Goal: Use online tool/utility: Utilize a website feature to perform a specific function

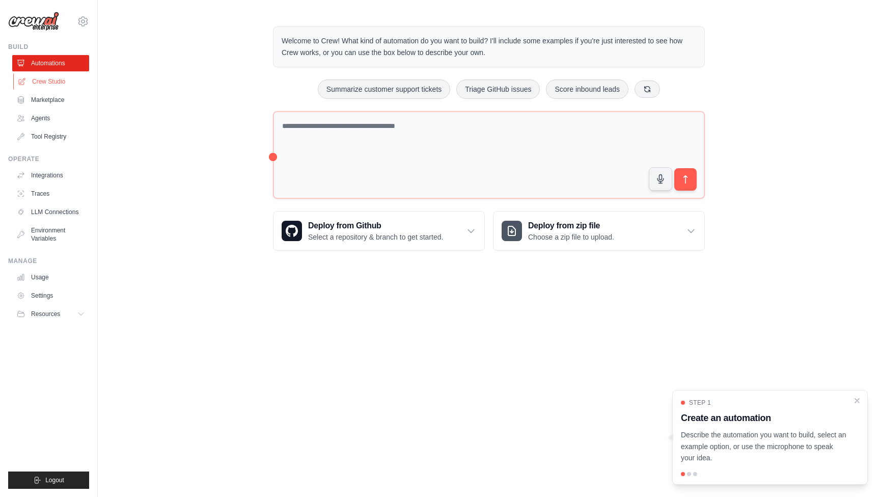
click at [50, 84] on link "Crew Studio" at bounding box center [51, 81] width 77 height 16
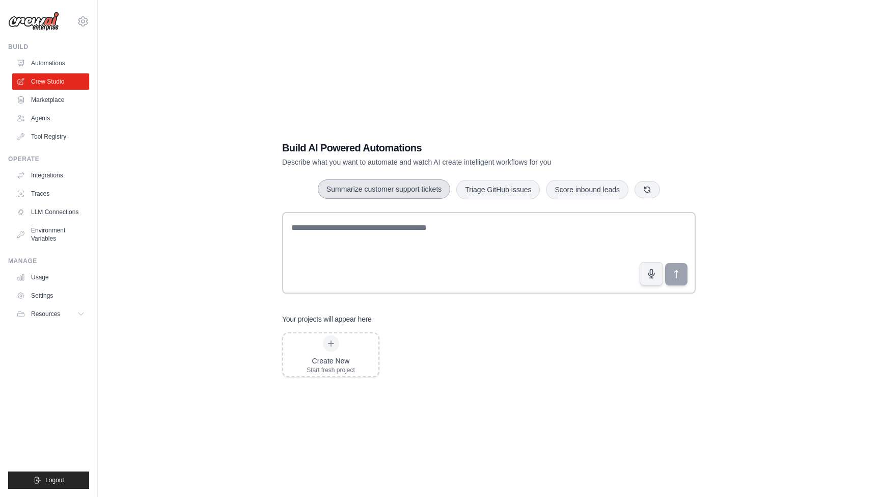
click at [410, 188] on button "Summarize customer support tickets" at bounding box center [384, 188] width 132 height 19
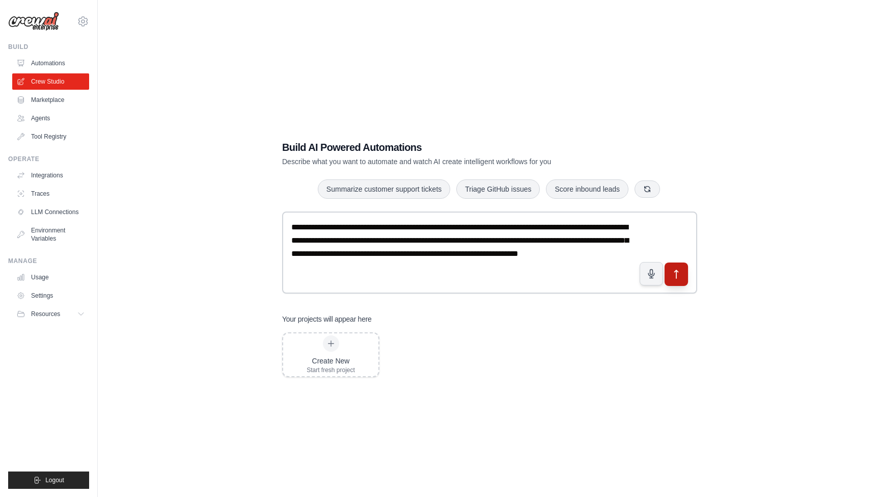
click at [678, 278] on icon "submit" at bounding box center [676, 273] width 11 height 11
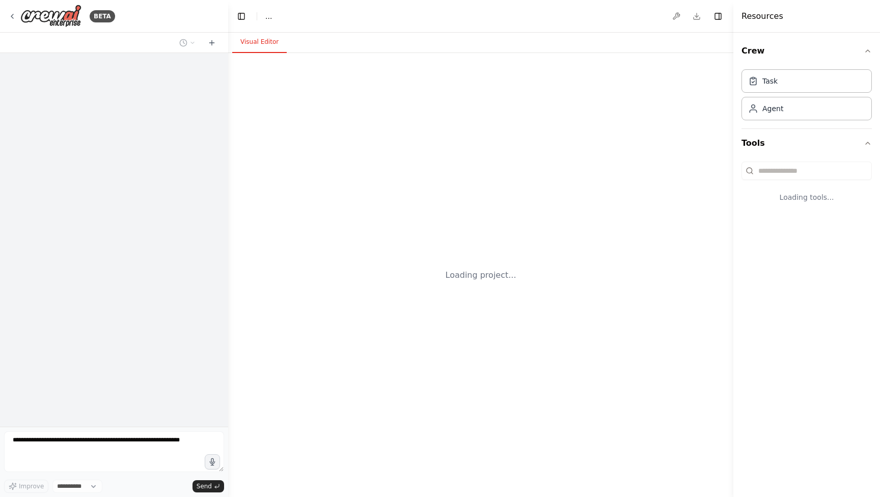
select select "****"
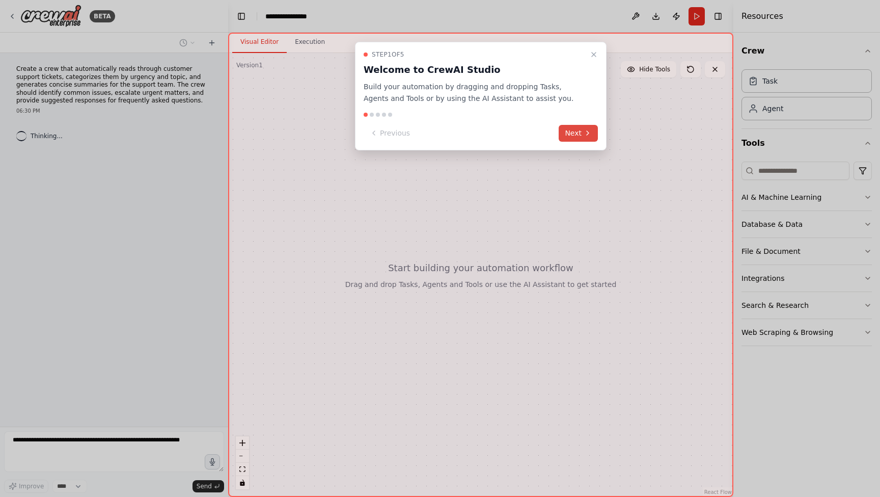
click at [588, 139] on button "Next" at bounding box center [578, 133] width 39 height 17
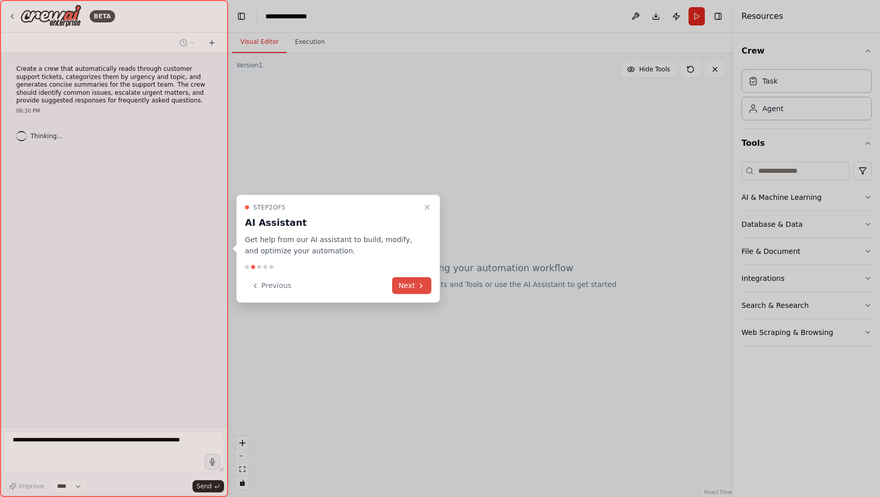
click at [409, 290] on button "Next" at bounding box center [411, 285] width 39 height 17
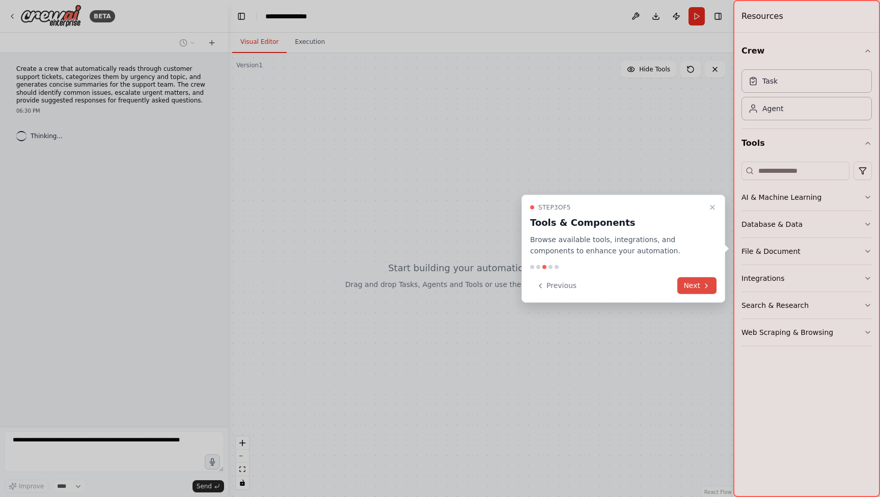
click at [695, 290] on button "Next" at bounding box center [697, 285] width 39 height 17
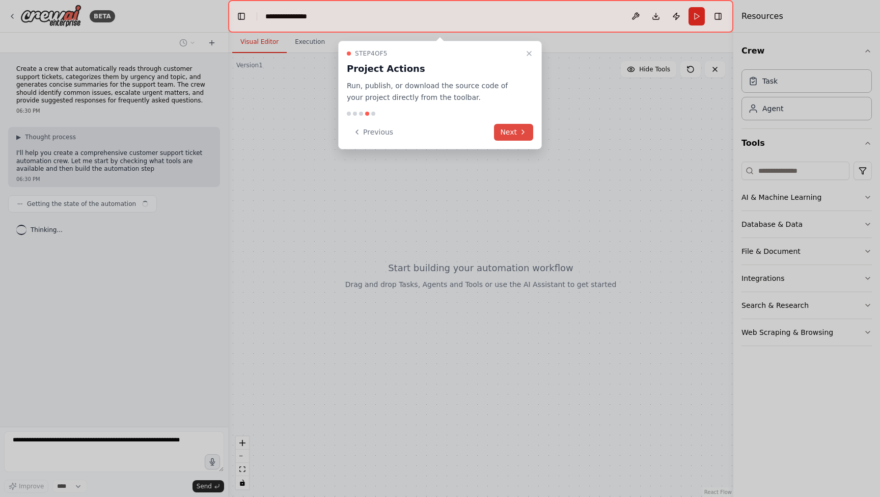
click at [528, 138] on button "Next" at bounding box center [513, 132] width 39 height 17
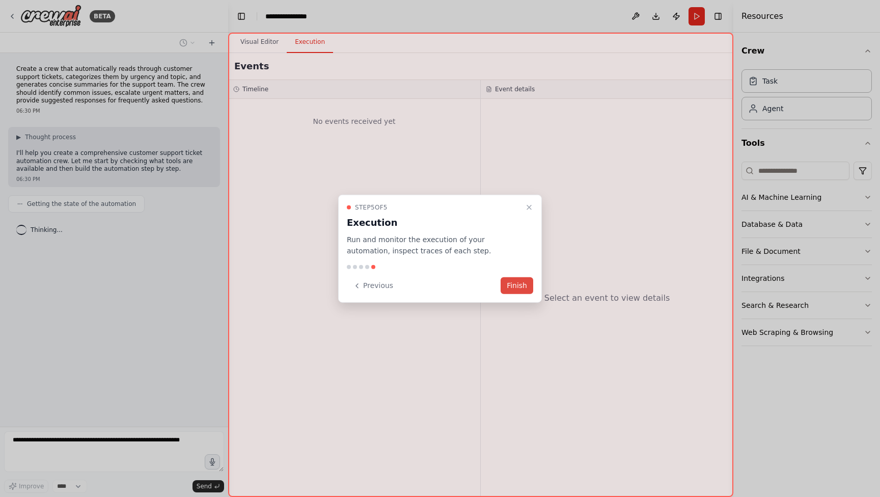
click at [515, 279] on button "Finish" at bounding box center [517, 285] width 33 height 17
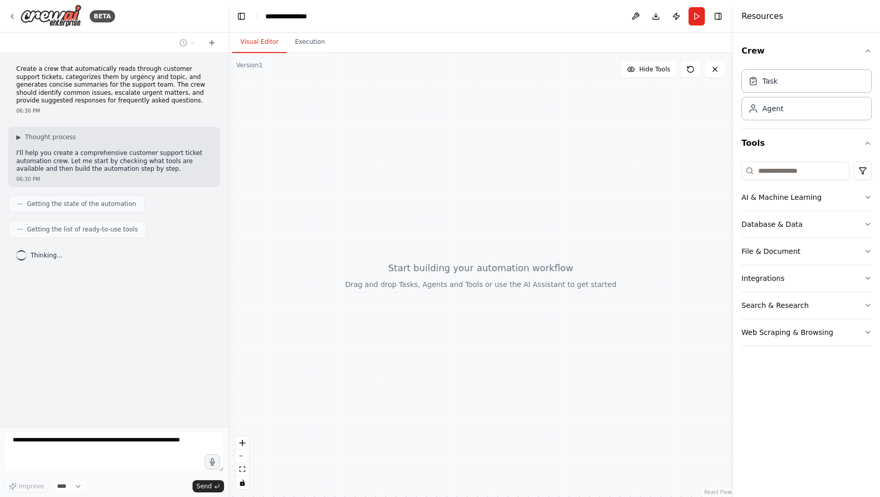
click at [808, 94] on div "Task Agent" at bounding box center [807, 92] width 130 height 55
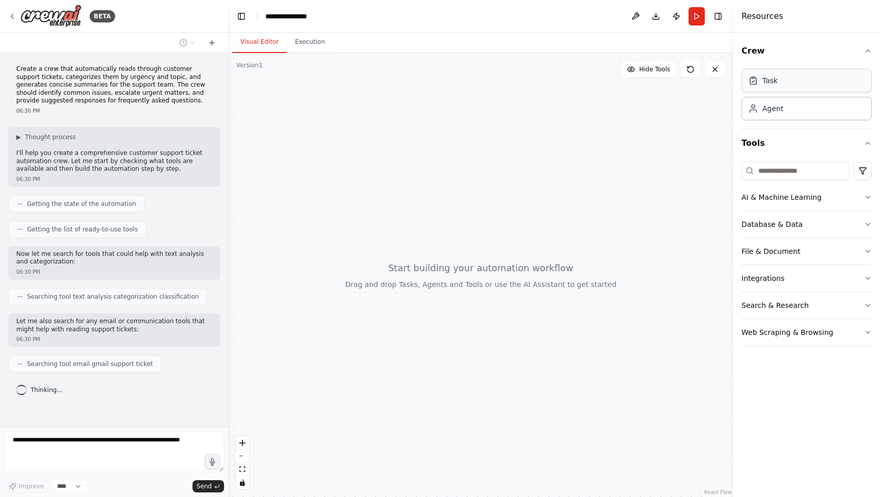
click at [803, 85] on div "Task" at bounding box center [807, 80] width 130 height 23
click at [797, 196] on button "AI & Machine Learning" at bounding box center [807, 197] width 130 height 26
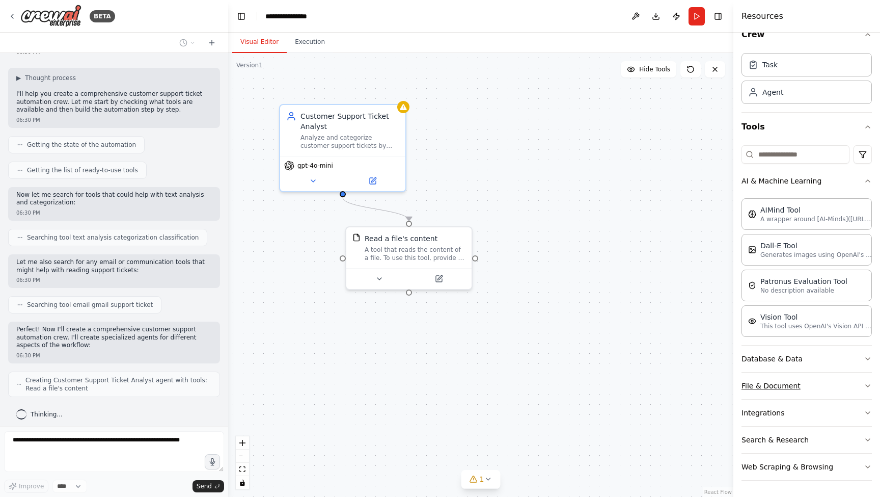
scroll to position [16, 0]
click at [799, 449] on button "Search & Research" at bounding box center [807, 439] width 130 height 26
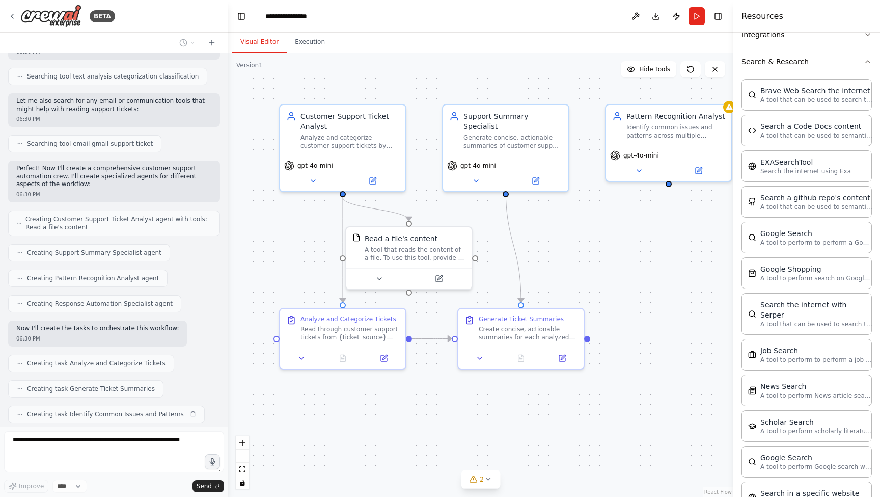
scroll to position [246, 0]
